Goal: Information Seeking & Learning: Learn about a topic

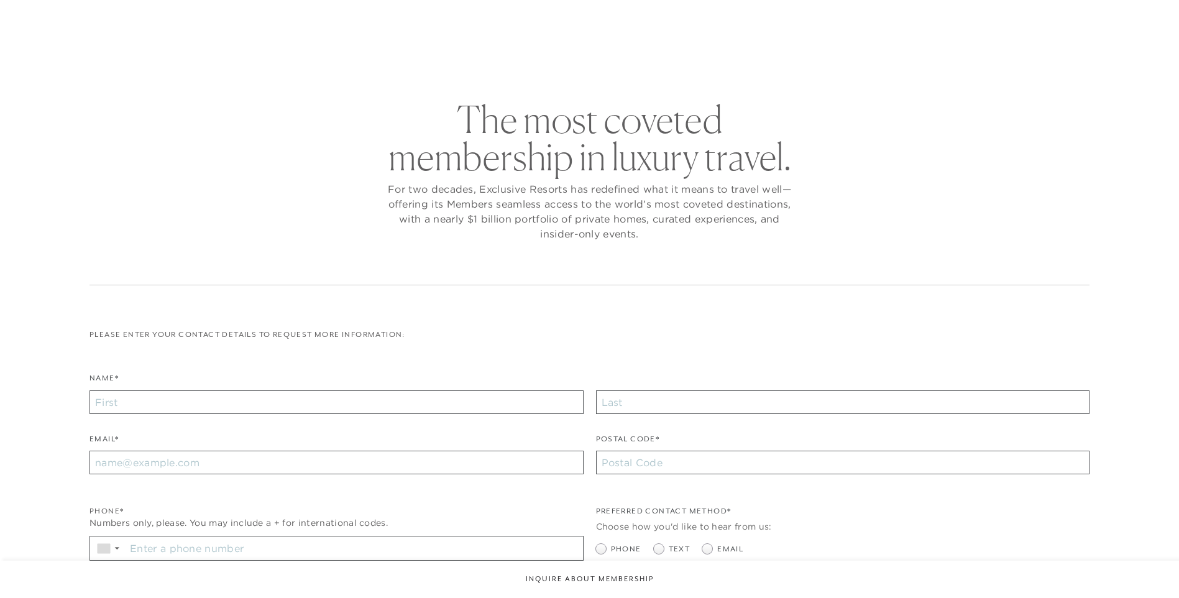
checkbox input "false"
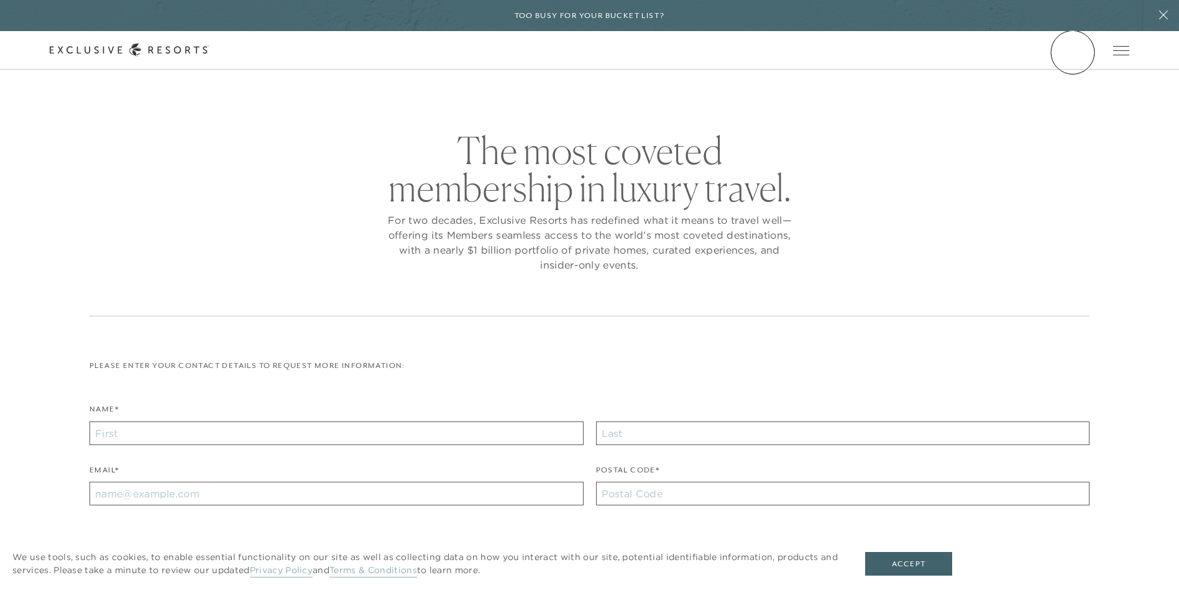
click at [0, 0] on link "Member Login" at bounding box center [0, 0] width 0 height 0
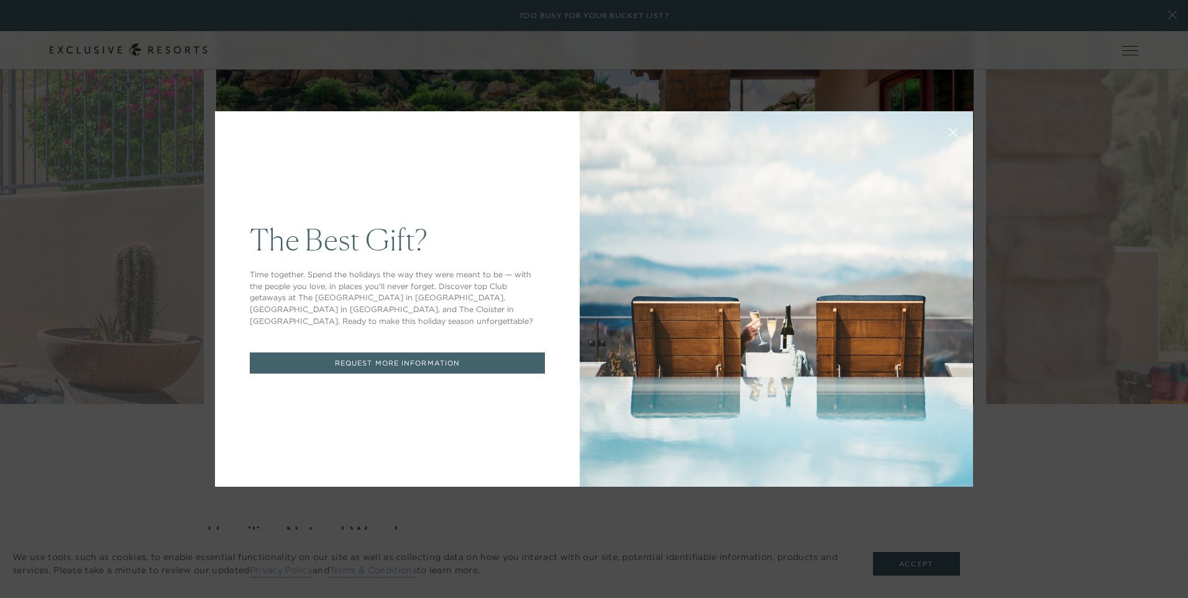
click at [949, 132] on icon at bounding box center [953, 132] width 9 height 9
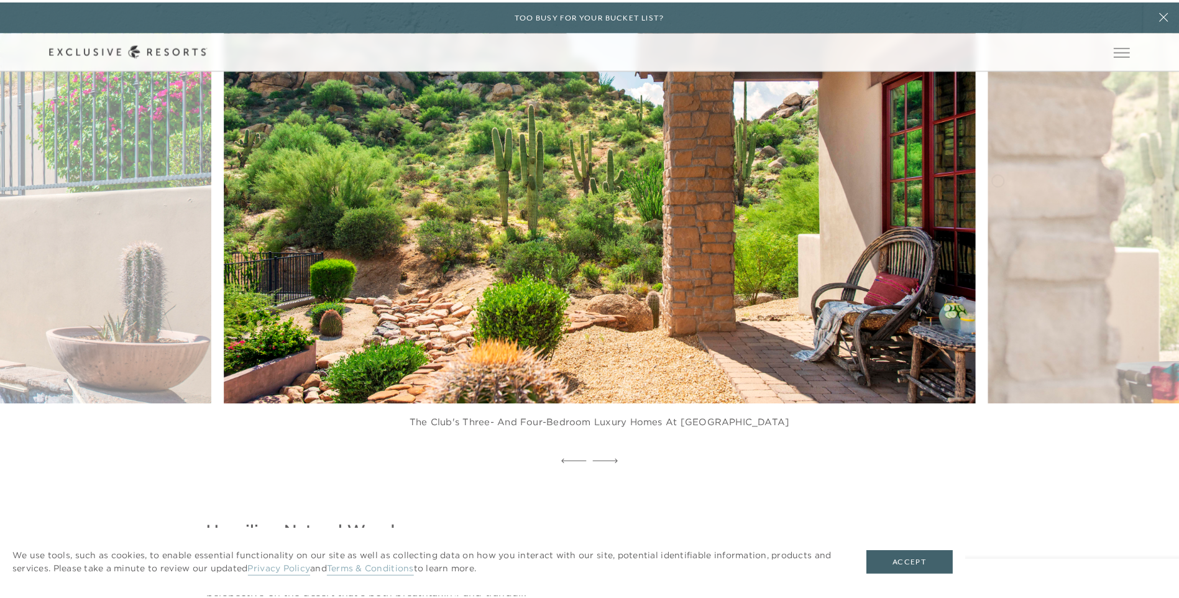
scroll to position [932, 0]
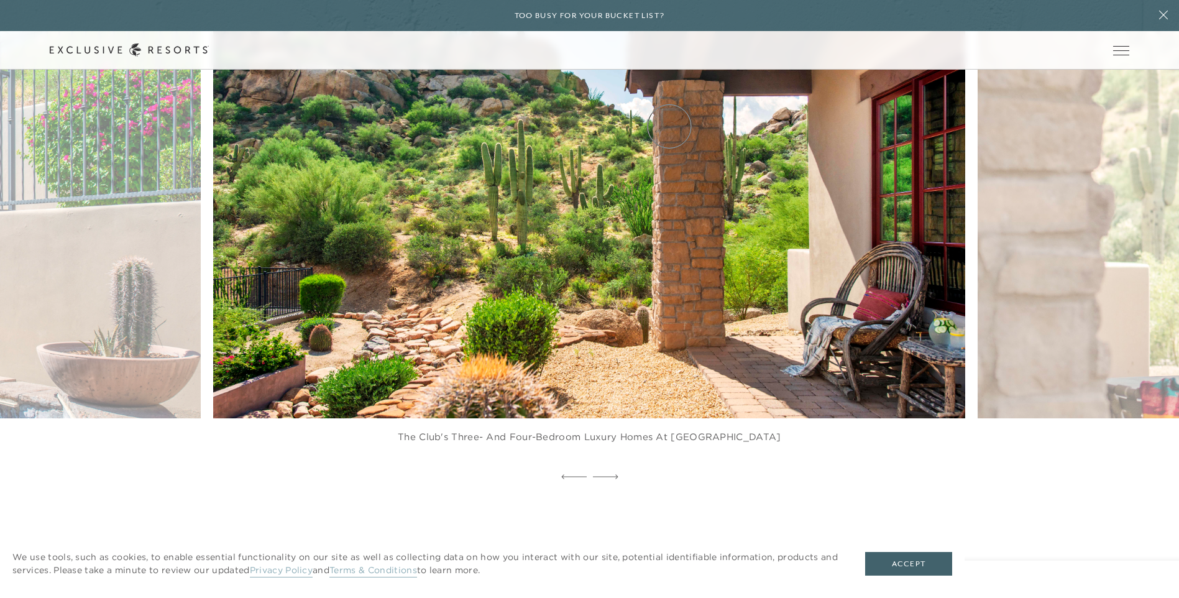
click at [0, 0] on link "Experience Collection" at bounding box center [0, 0] width 0 height 0
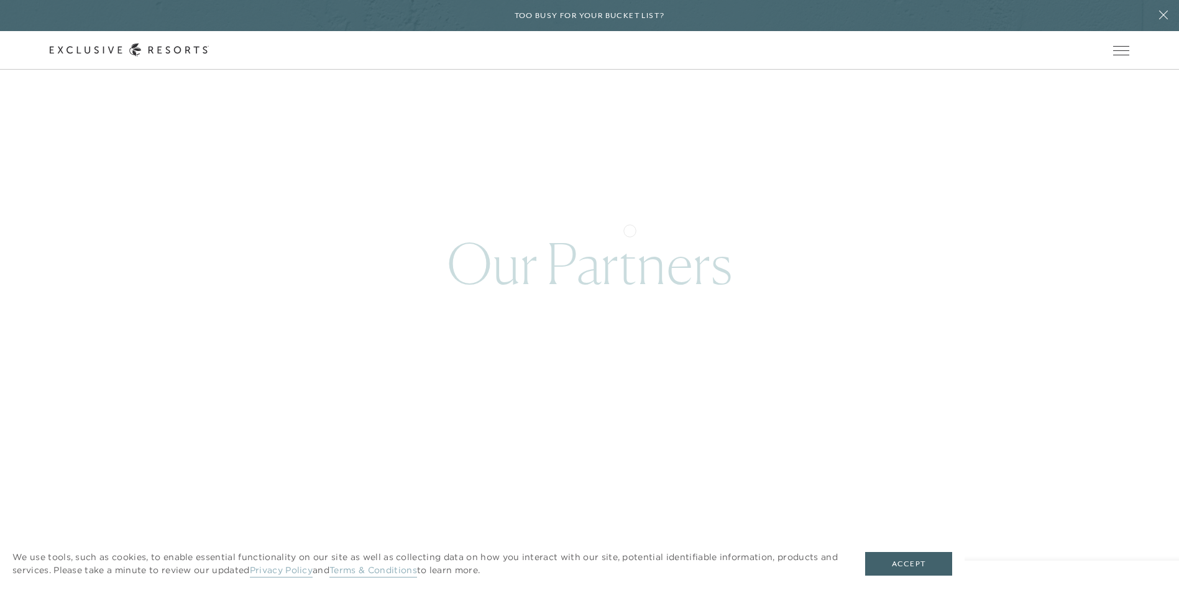
scroll to position [3542, 0]
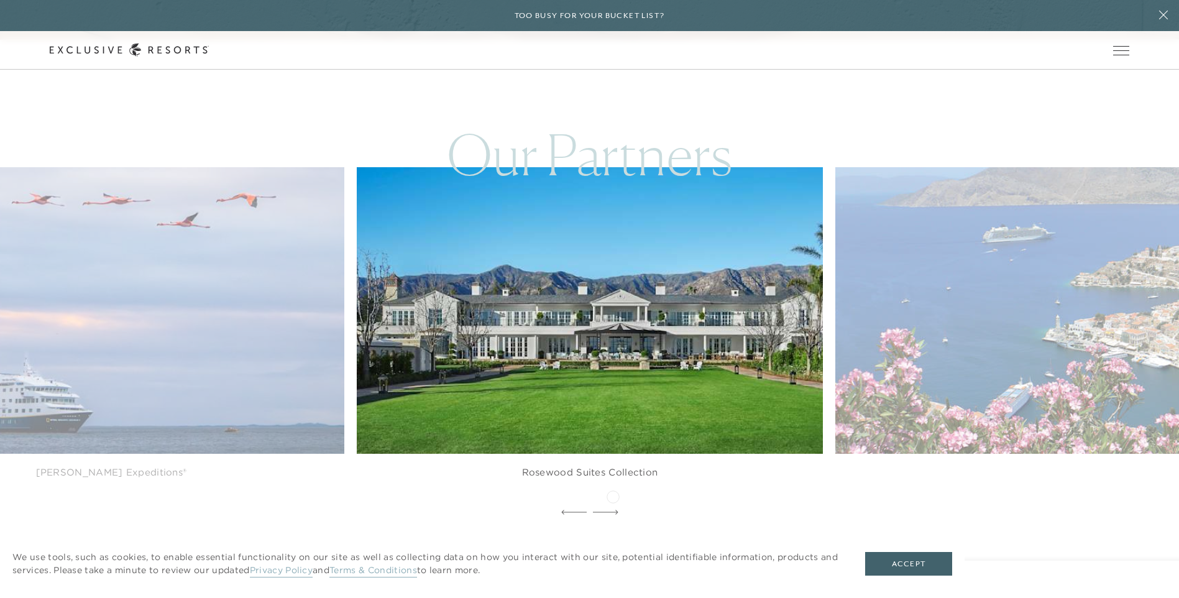
click at [613, 510] on icon at bounding box center [605, 512] width 25 height 5
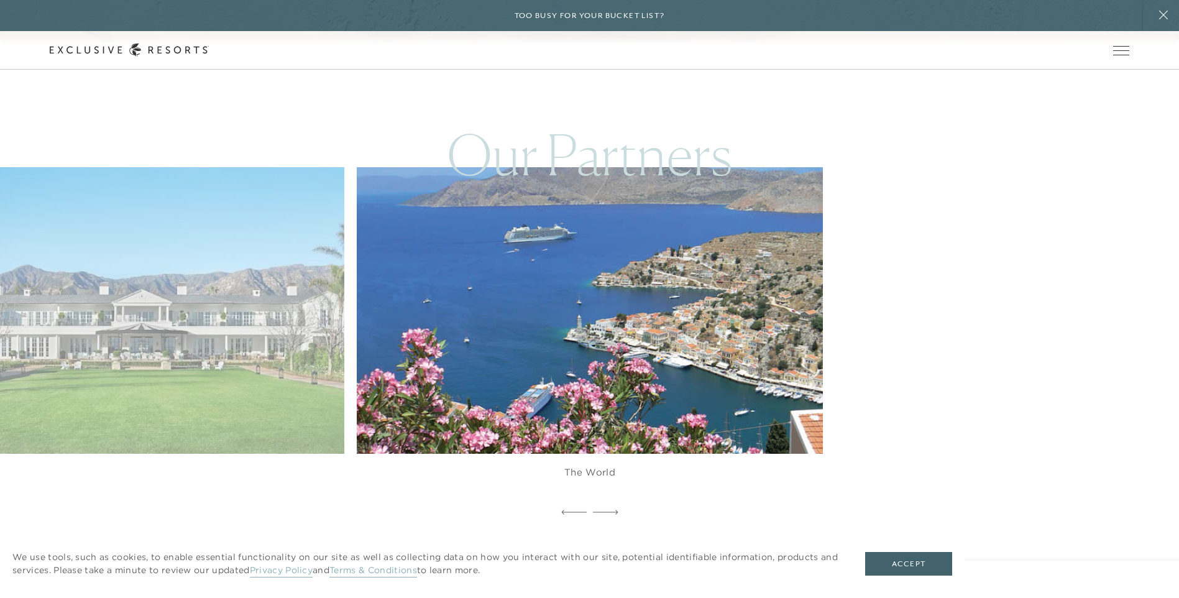
click at [577, 321] on img at bounding box center [605, 311] width 513 height 316
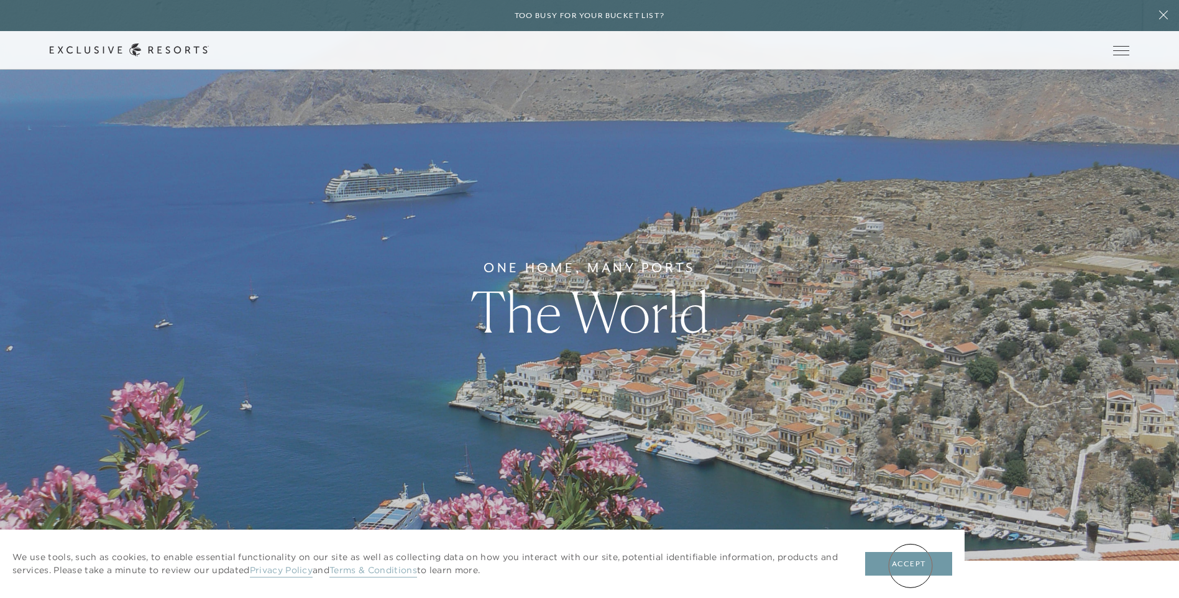
click at [910, 566] on button "Accept" at bounding box center [908, 564] width 87 height 24
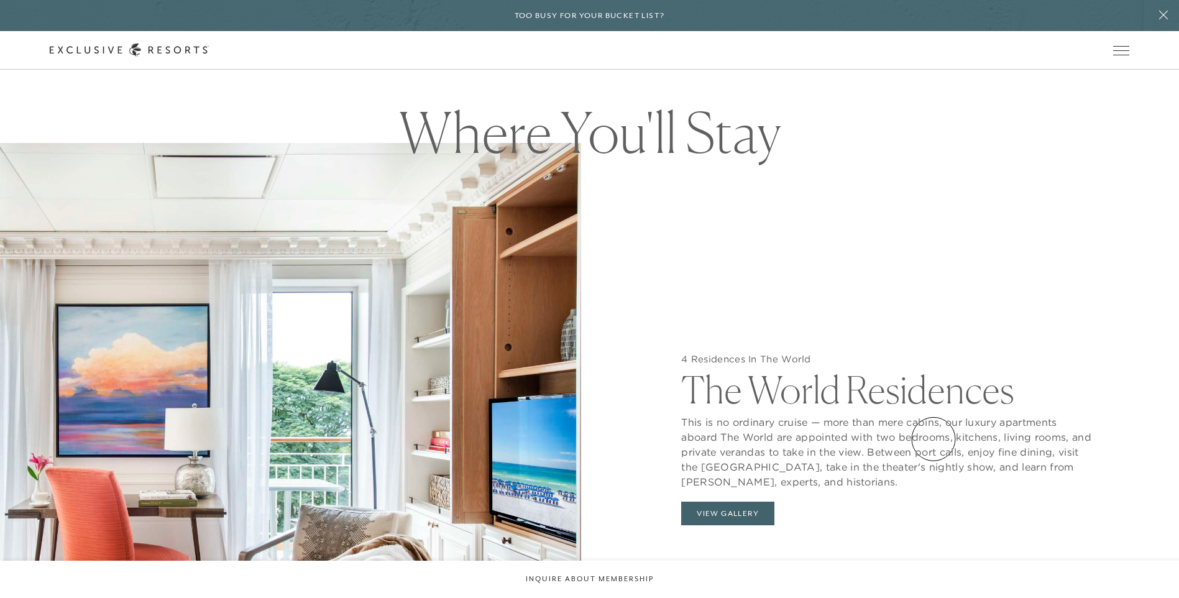
scroll to position [1286, 0]
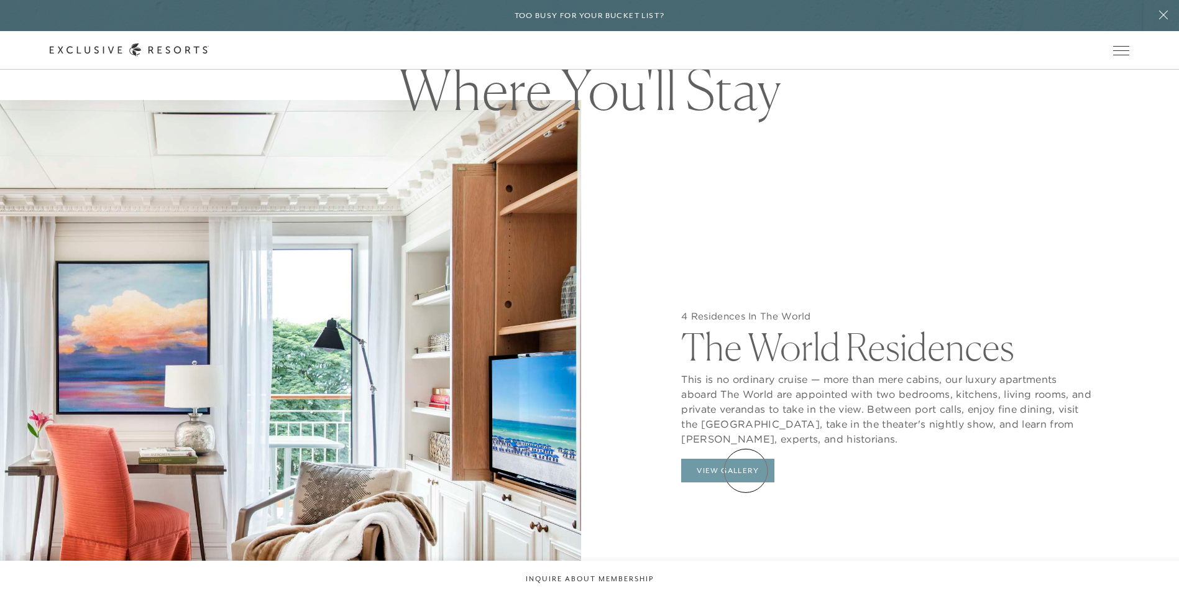
click at [746, 470] on button "View Gallery" at bounding box center [727, 471] width 93 height 24
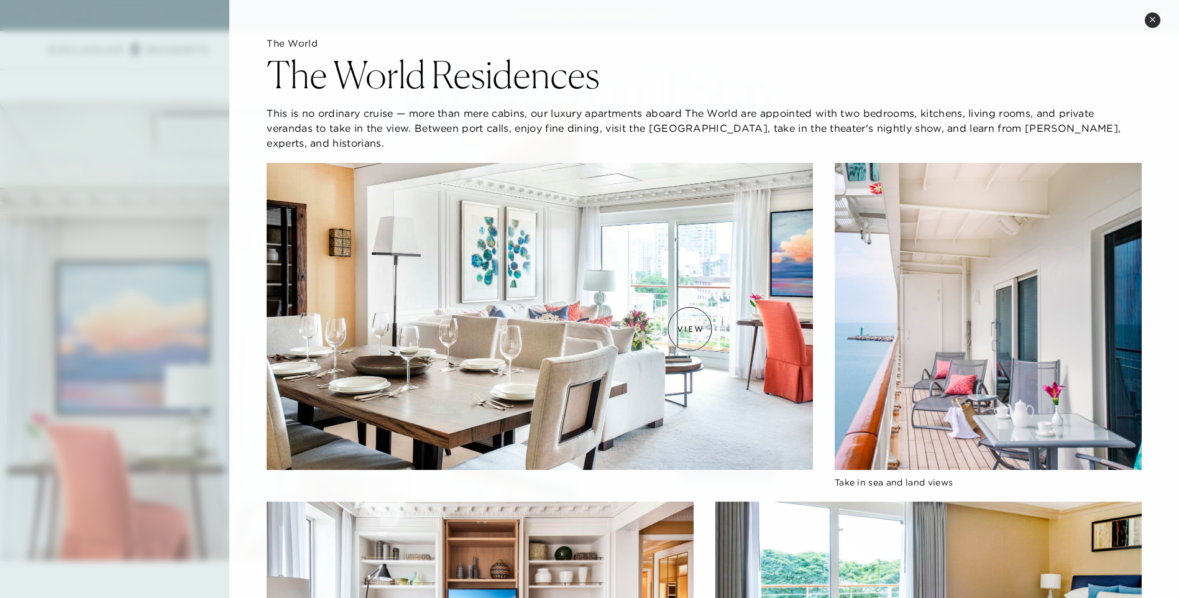
click at [690, 329] on img at bounding box center [540, 316] width 546 height 307
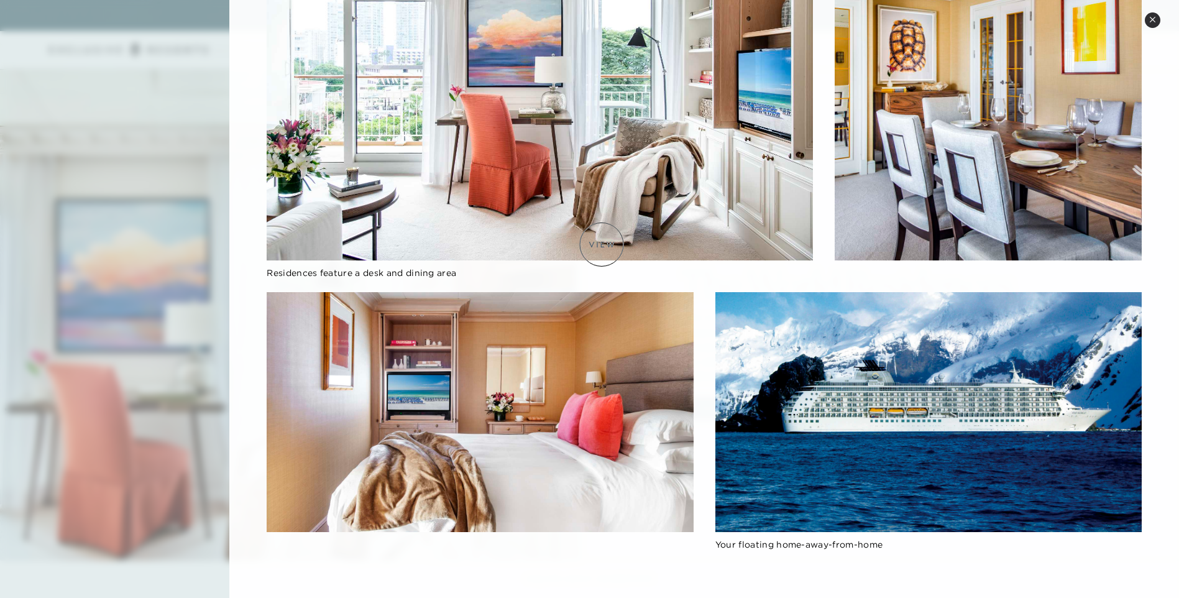
scroll to position [1659, 0]
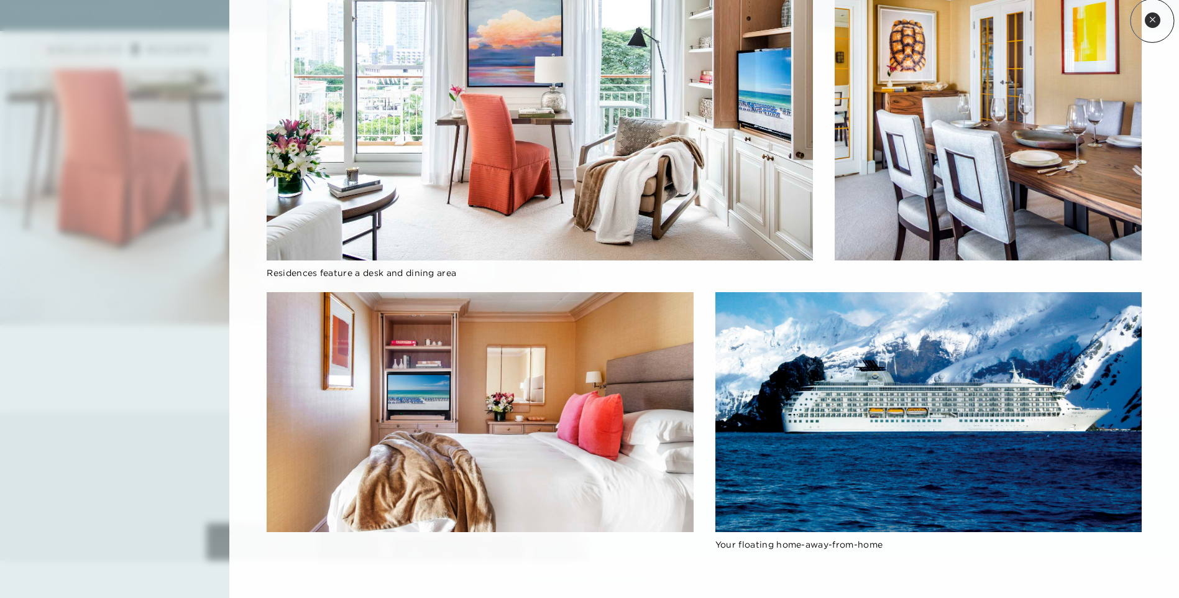
click at [1152, 21] on icon at bounding box center [1152, 19] width 7 height 7
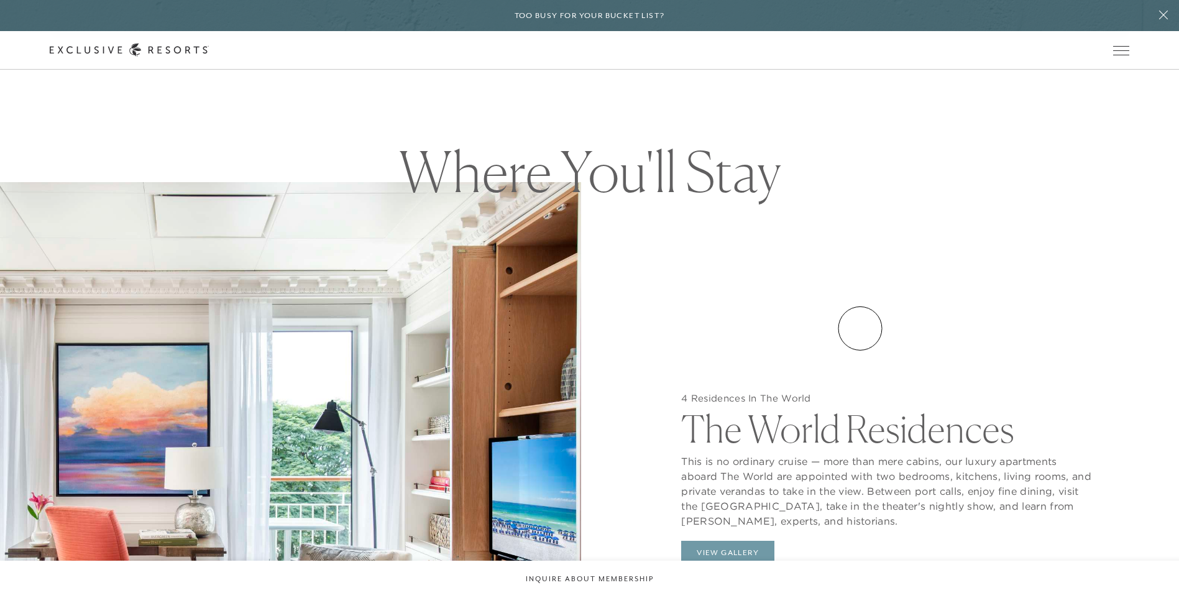
scroll to position [1100, 0]
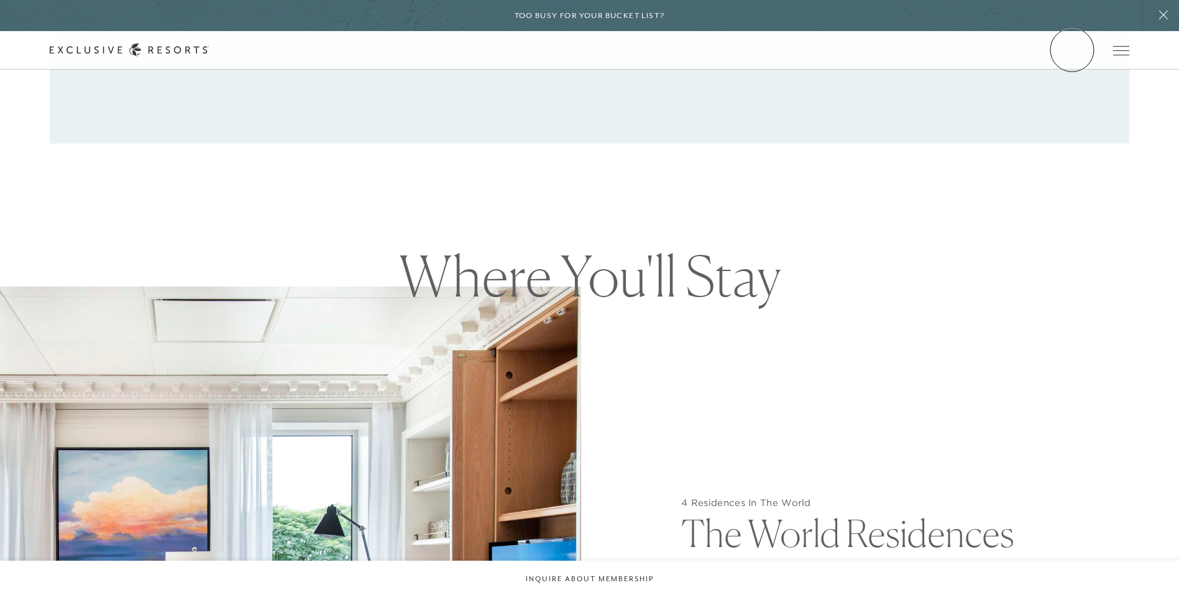
click at [0, 0] on link "Member Login" at bounding box center [0, 0] width 0 height 0
